Goal: Task Accomplishment & Management: Complete application form

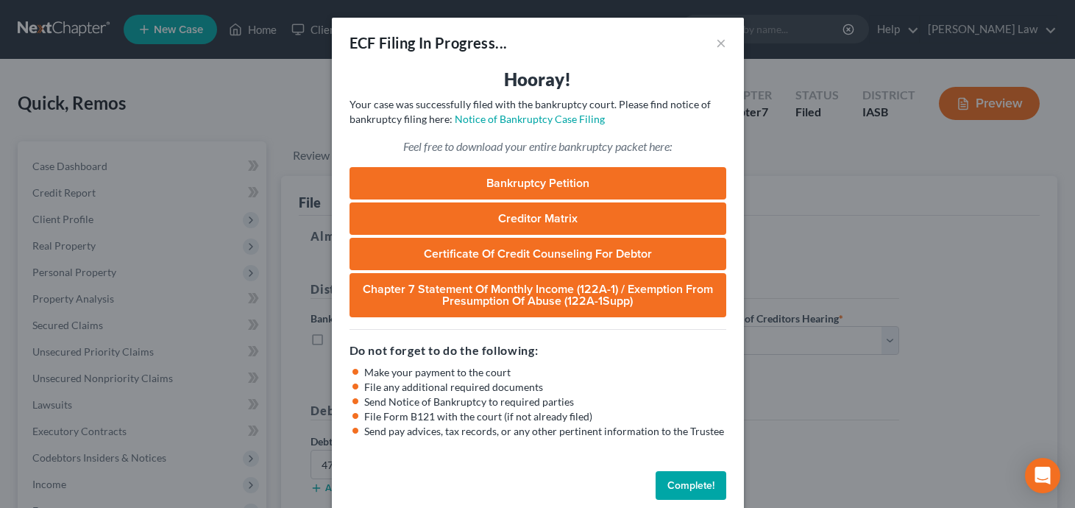
select select "0"
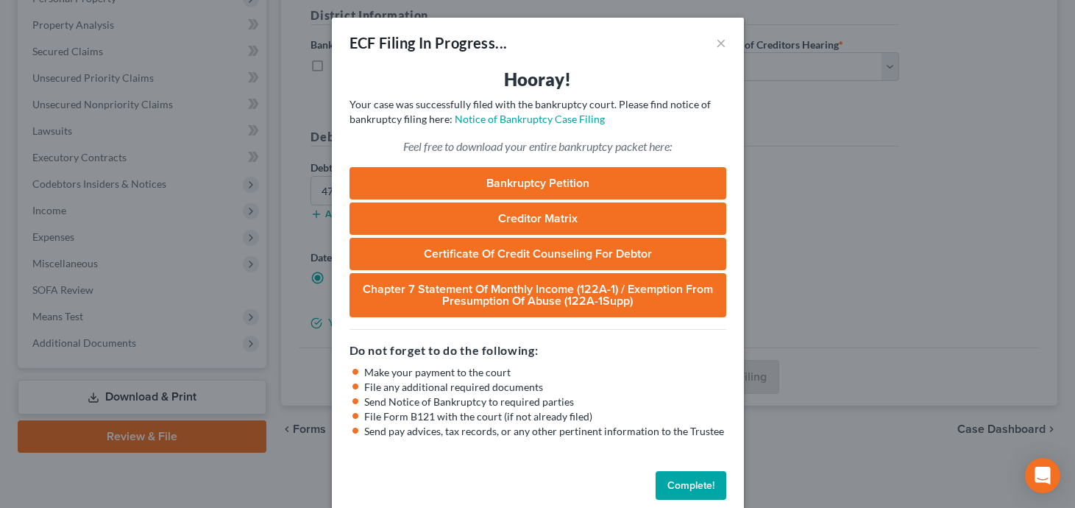
click at [684, 474] on button "Complete!" at bounding box center [691, 485] width 71 height 29
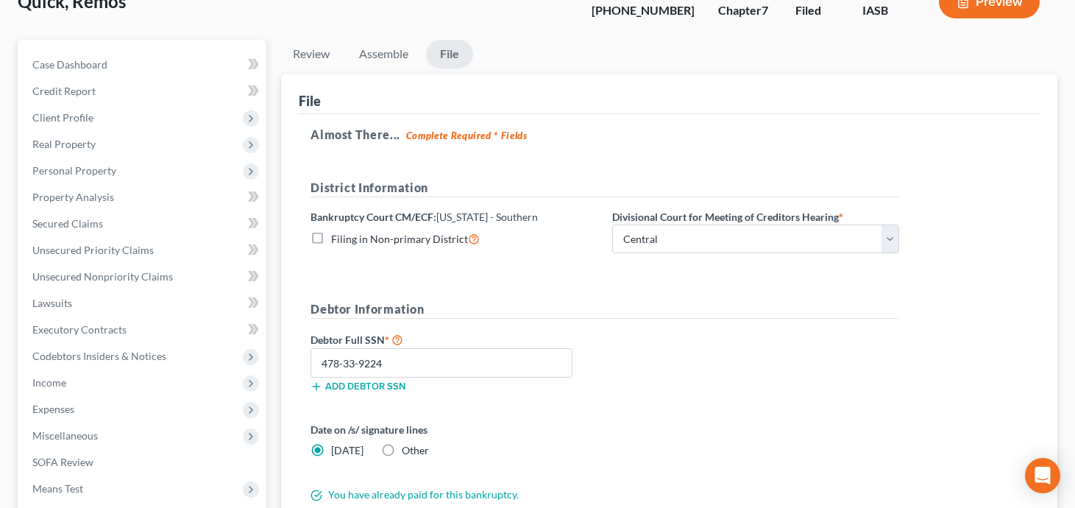
scroll to position [0, 0]
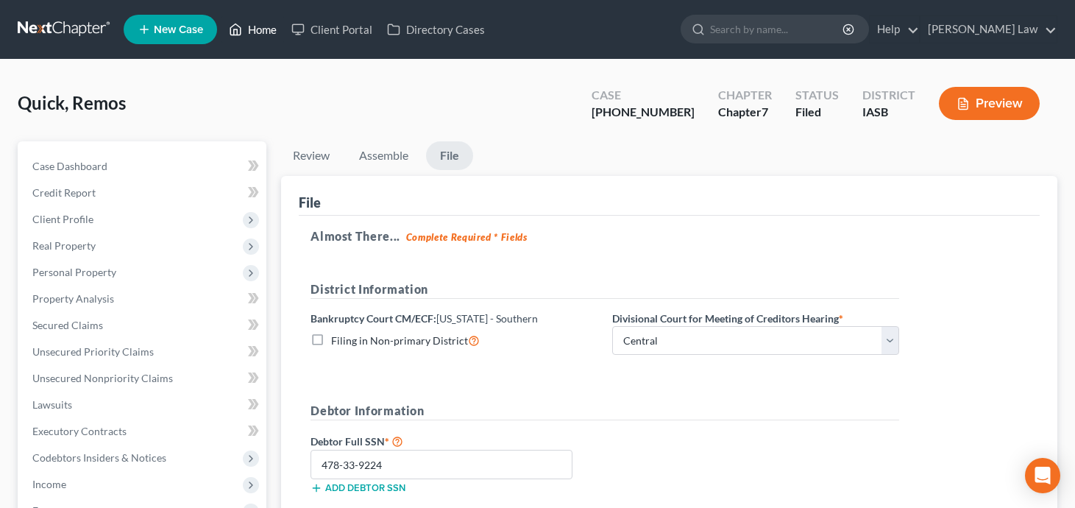
click at [263, 27] on link "Home" at bounding box center [253, 29] width 63 height 26
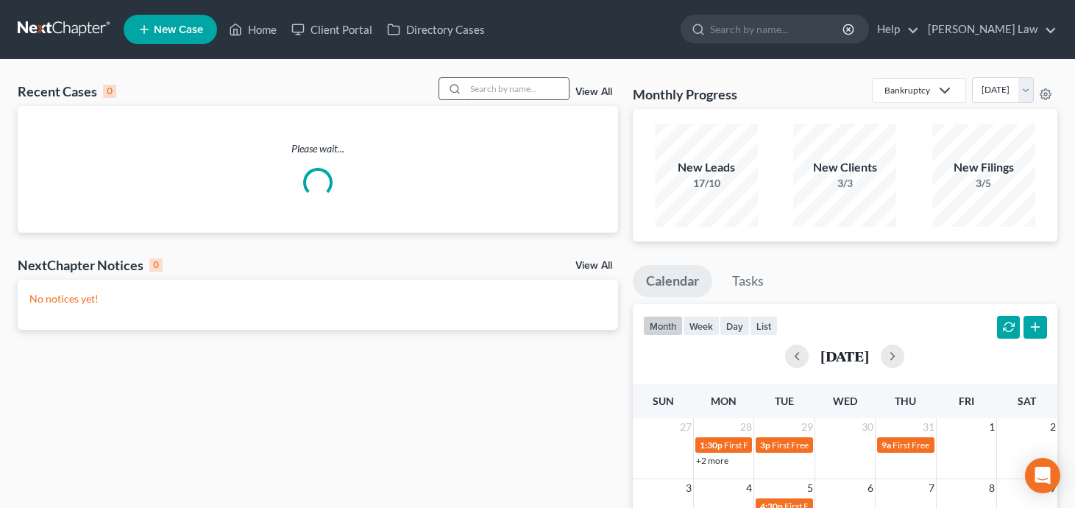
click at [536, 96] on input "search" at bounding box center [517, 88] width 103 height 21
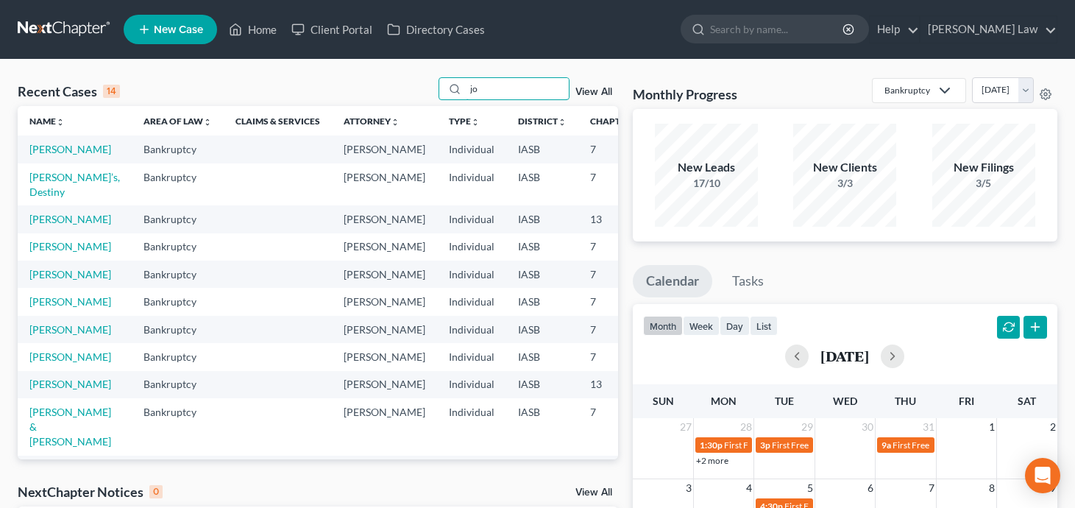
type input "j"
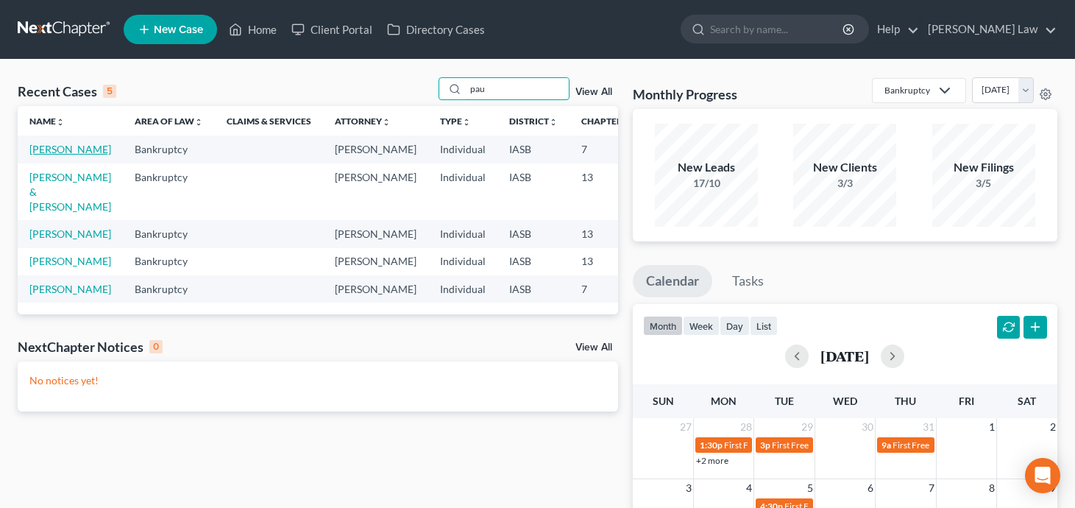
type input "pau"
click at [57, 155] on link "[PERSON_NAME]" at bounding box center [70, 149] width 82 height 13
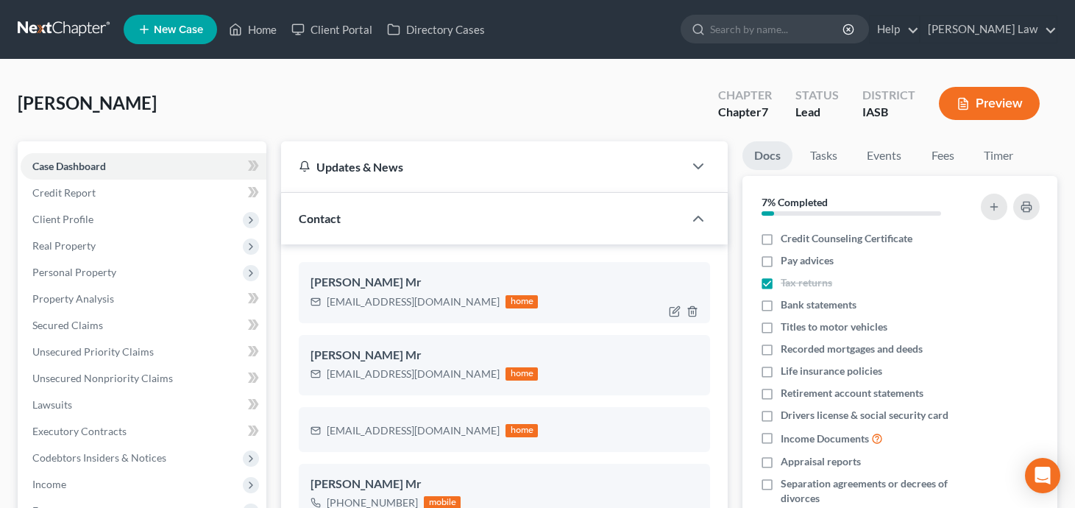
drag, startPoint x: 417, startPoint y: 285, endPoint x: 311, endPoint y: 285, distance: 106.0
click at [311, 285] on div "[PERSON_NAME] Mr" at bounding box center [505, 283] width 388 height 18
copy div "[PERSON_NAME]"
